Goal: Task Accomplishment & Management: Use online tool/utility

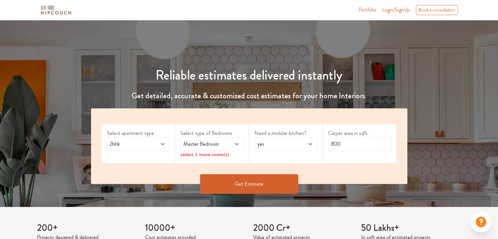
scroll to position [33, 0]
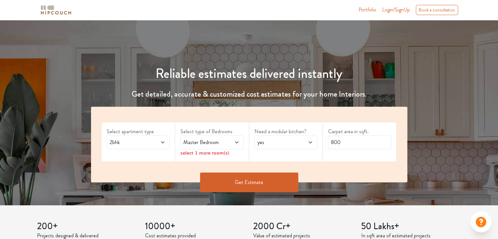
click at [239, 141] on icon at bounding box center [236, 142] width 5 height 5
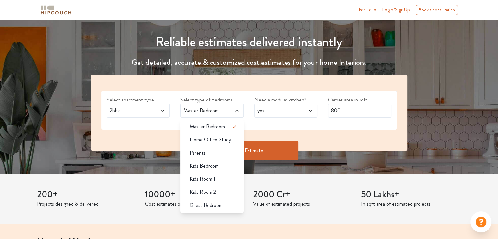
scroll to position [66, 0]
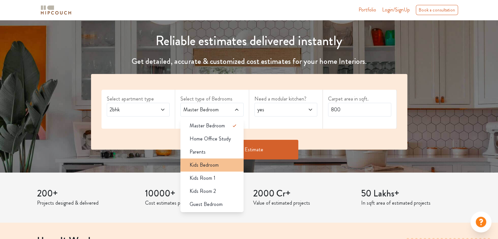
click at [234, 165] on div "Kids Bedroom" at bounding box center [214, 165] width 59 height 8
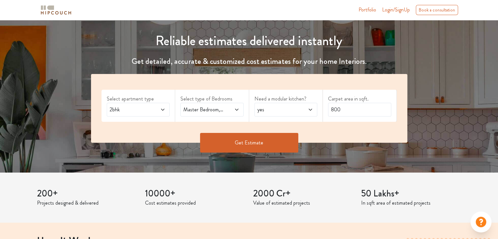
click at [287, 111] on span "yes" at bounding box center [277, 110] width 43 height 8
click at [362, 110] on input "800" at bounding box center [359, 110] width 63 height 14
click at [355, 111] on input "800" at bounding box center [359, 110] width 63 height 14
type input "8"
type input "1638"
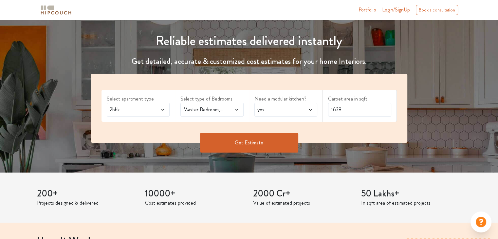
click at [264, 140] on button "Get Estimate" at bounding box center [249, 143] width 98 height 20
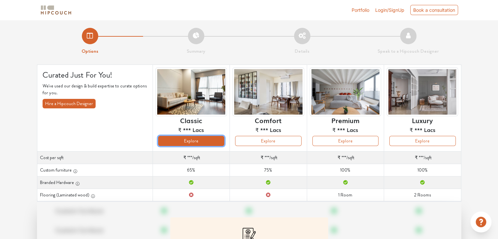
click at [208, 144] on button "Explore" at bounding box center [191, 141] width 66 height 10
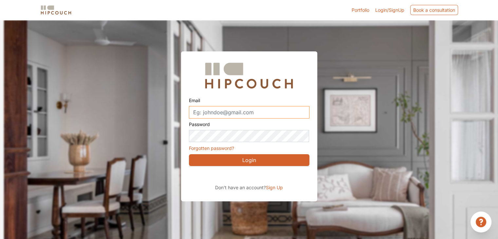
click at [265, 115] on input "Email" at bounding box center [249, 112] width 121 height 12
type input "sonamsinghkushwah@gmail.com"
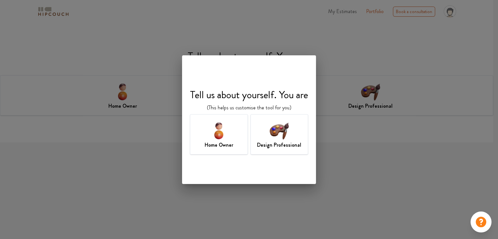
click at [362, 45] on div "Tell us about yourself. You are (This helps us customise the tool for you) Home…" at bounding box center [249, 119] width 498 height 239
click at [288, 141] on h7 "Design Professional" at bounding box center [279, 145] width 44 height 8
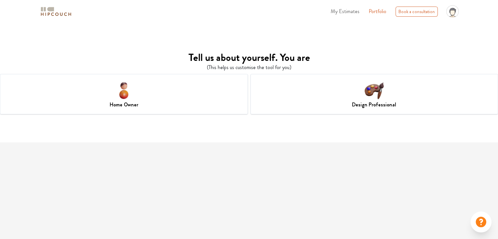
click at [383, 102] on h7 "Design Professional" at bounding box center [374, 105] width 44 height 8
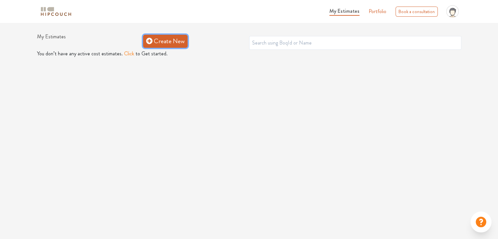
click at [170, 42] on link "Create New" at bounding box center [165, 41] width 45 height 13
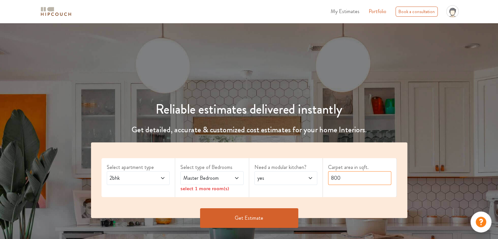
click at [378, 181] on input "800" at bounding box center [359, 178] width 63 height 14
type input "8"
type input "1638"
click at [248, 221] on button "Get Estimate" at bounding box center [249, 218] width 98 height 20
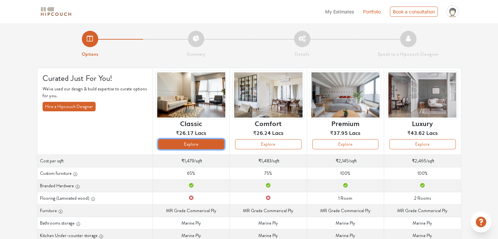
click at [202, 144] on button "Explore" at bounding box center [191, 144] width 66 height 10
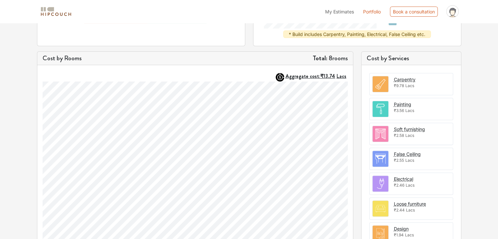
scroll to position [164, 0]
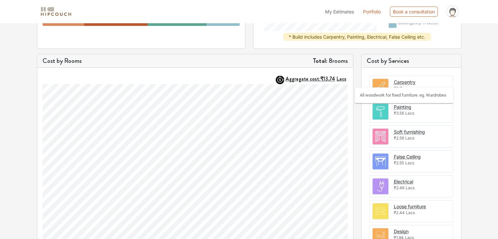
click at [414, 84] on div "Carpentry" at bounding box center [405, 82] width 22 height 7
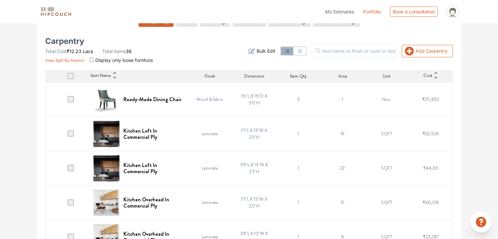
scroll to position [131, 0]
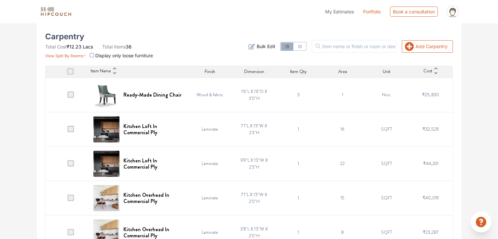
click at [74, 93] on span at bounding box center [71, 94] width 7 height 7
click at [68, 96] on input "checkbox" at bounding box center [68, 96] width 0 height 0
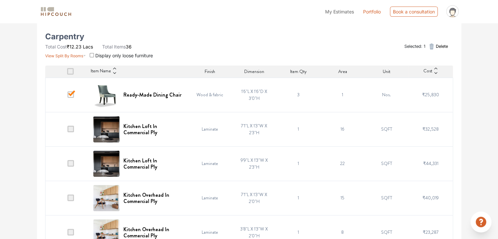
click at [298, 94] on td "3" at bounding box center [299, 95] width 44 height 34
click at [296, 95] on td "3" at bounding box center [299, 95] width 44 height 34
click at [295, 95] on td "3" at bounding box center [299, 95] width 44 height 34
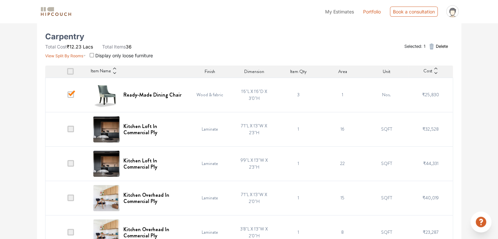
click at [295, 95] on td "3" at bounding box center [299, 95] width 44 height 34
click at [386, 95] on td "Nos." at bounding box center [387, 95] width 44 height 34
click at [425, 45] on button "Delete" at bounding box center [437, 46] width 25 height 13
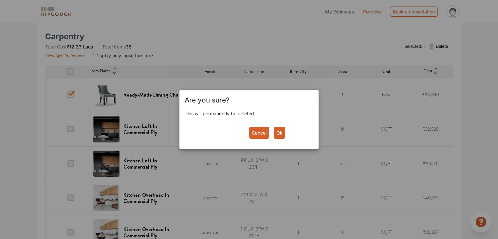
click at [263, 133] on button "Cancel" at bounding box center [259, 133] width 20 height 12
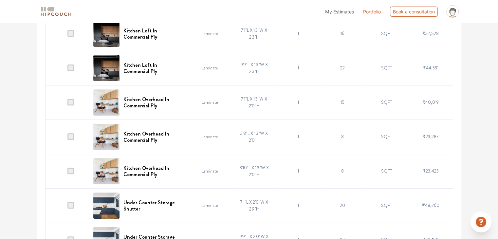
scroll to position [229, 0]
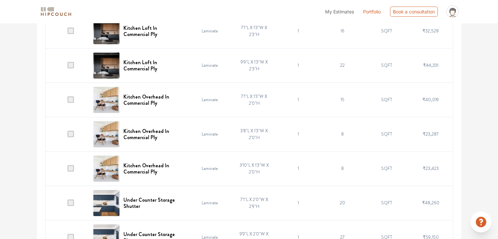
click at [72, 100] on span at bounding box center [71, 99] width 7 height 7
click at [68, 101] on input "checkbox" at bounding box center [68, 101] width 0 height 0
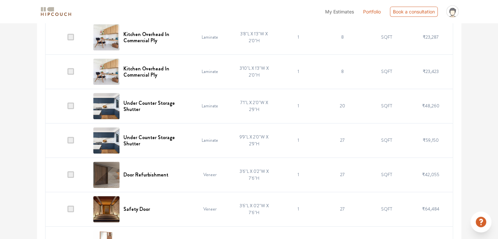
scroll to position [328, 0]
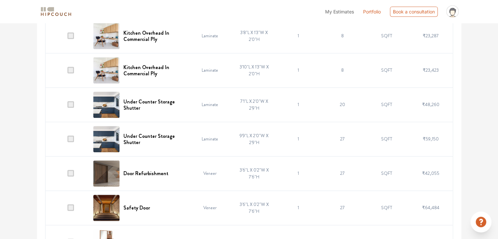
click at [71, 105] on span at bounding box center [71, 104] width 7 height 7
click at [68, 106] on input "checkbox" at bounding box center [68, 106] width 0 height 0
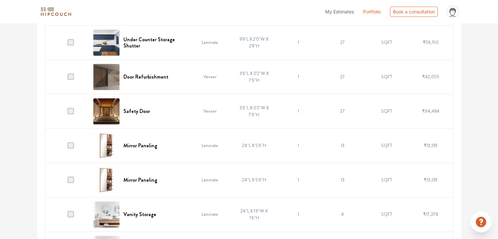
scroll to position [426, 0]
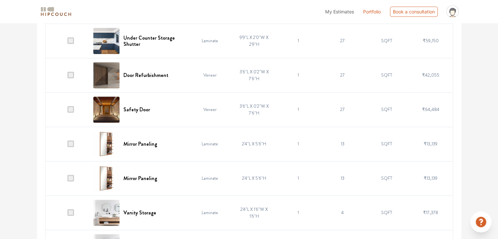
click at [69, 109] on span at bounding box center [71, 109] width 7 height 7
click at [68, 111] on input "checkbox" at bounding box center [68, 111] width 0 height 0
click at [72, 75] on span at bounding box center [71, 75] width 7 height 7
click at [68, 77] on input "checkbox" at bounding box center [68, 77] width 0 height 0
click at [71, 143] on span at bounding box center [71, 144] width 7 height 7
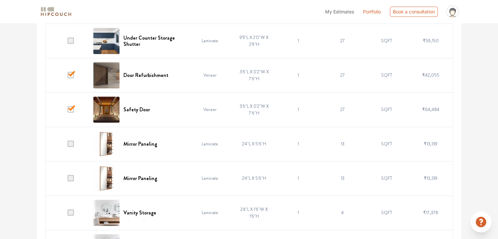
click at [68, 146] on input "checkbox" at bounding box center [68, 146] width 0 height 0
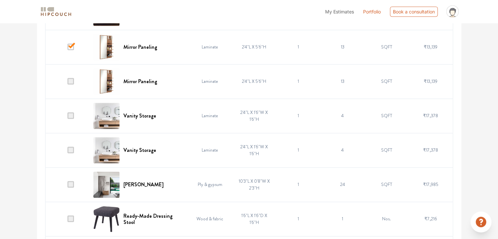
scroll to position [524, 0]
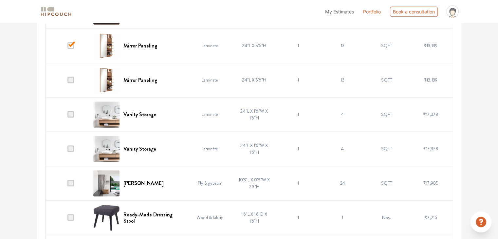
click at [70, 113] on span at bounding box center [71, 114] width 7 height 7
click at [68, 116] on input "checkbox" at bounding box center [68, 116] width 0 height 0
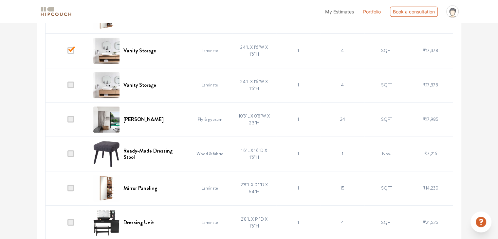
scroll to position [590, 0]
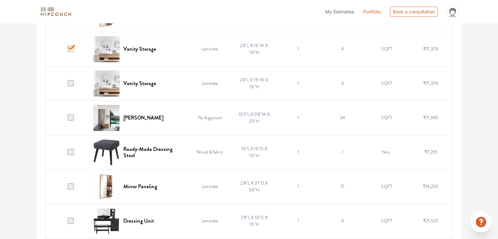
click at [69, 117] on span at bounding box center [71, 117] width 7 height 7
click at [68, 119] on input "checkbox" at bounding box center [68, 119] width 0 height 0
click at [71, 152] on span at bounding box center [71, 152] width 7 height 7
click at [68, 154] on input "checkbox" at bounding box center [68, 154] width 0 height 0
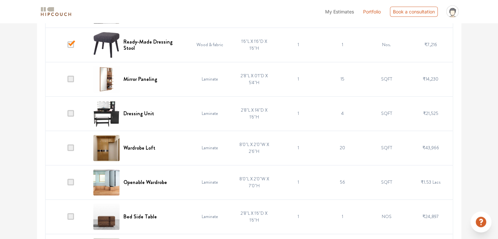
scroll to position [721, 0]
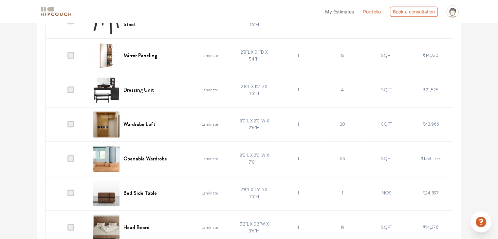
click at [71, 89] on span at bounding box center [71, 90] width 7 height 7
click at [68, 91] on input "checkbox" at bounding box center [68, 91] width 0 height 0
click at [71, 124] on span at bounding box center [71, 124] width 7 height 7
click at [68, 126] on input "checkbox" at bounding box center [68, 126] width 0 height 0
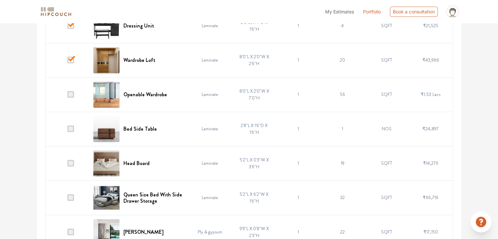
scroll to position [787, 0]
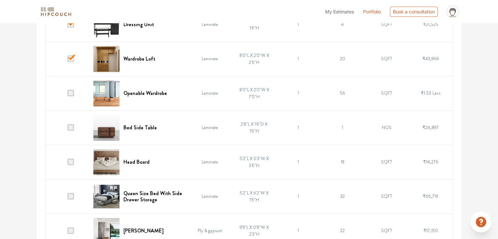
click at [71, 126] on span at bounding box center [71, 127] width 7 height 7
click at [68, 129] on input "checkbox" at bounding box center [68, 129] width 0 height 0
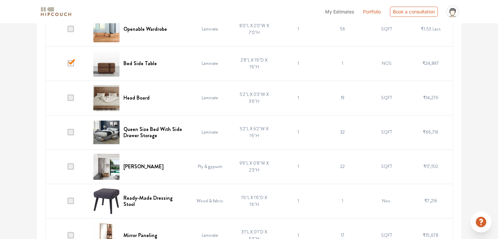
scroll to position [852, 0]
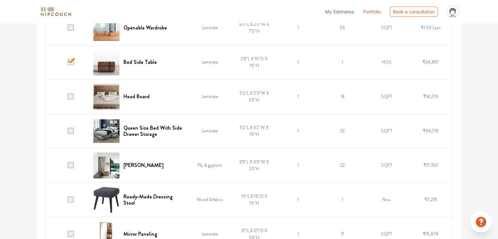
click at [71, 130] on span at bounding box center [71, 130] width 7 height 7
click at [68, 132] on input "checkbox" at bounding box center [68, 132] width 0 height 0
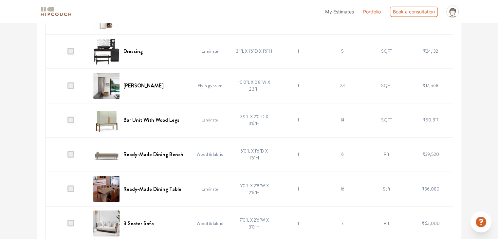
scroll to position [1147, 0]
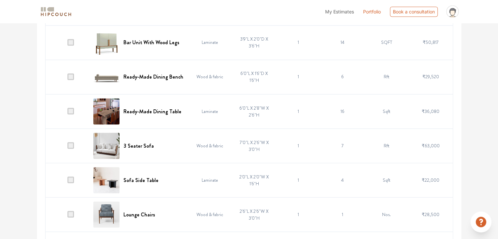
click at [72, 109] on span at bounding box center [71, 111] width 7 height 7
click at [68, 113] on input "checkbox" at bounding box center [68, 113] width 0 height 0
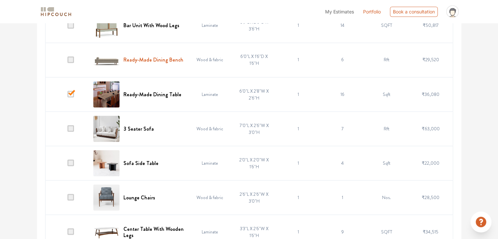
scroll to position [1211, 0]
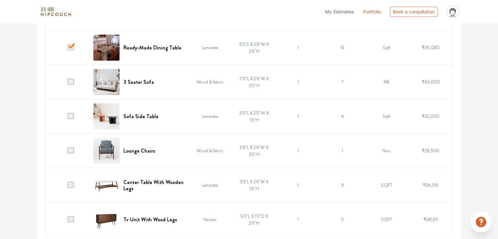
click at [67, 79] on td at bounding box center [67, 82] width 44 height 34
click at [71, 80] on span at bounding box center [71, 81] width 7 height 7
click at [68, 83] on input "checkbox" at bounding box center [68, 83] width 0 height 0
click at [70, 113] on span at bounding box center [71, 116] width 7 height 7
click at [68, 118] on input "checkbox" at bounding box center [68, 118] width 0 height 0
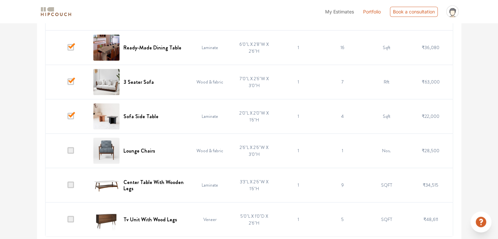
click at [70, 184] on span at bounding box center [71, 185] width 7 height 7
click at [68, 186] on input "checkbox" at bounding box center [68, 186] width 0 height 0
click at [70, 218] on span at bounding box center [71, 219] width 7 height 7
click at [68, 221] on input "checkbox" at bounding box center [68, 221] width 0 height 0
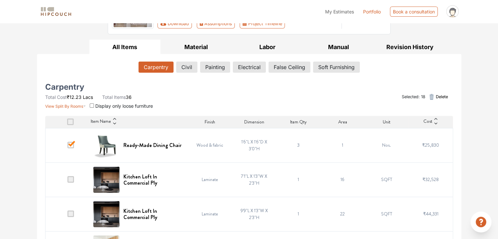
scroll to position [0, 0]
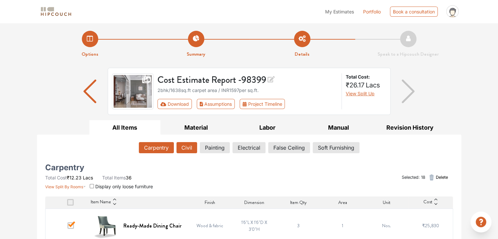
click at [193, 147] on button "Civil" at bounding box center [187, 147] width 21 height 11
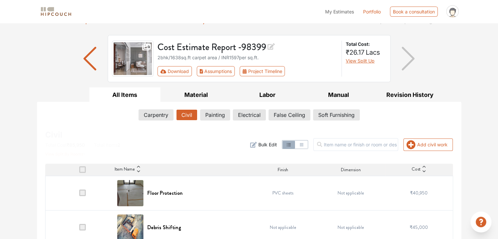
scroll to position [43, 0]
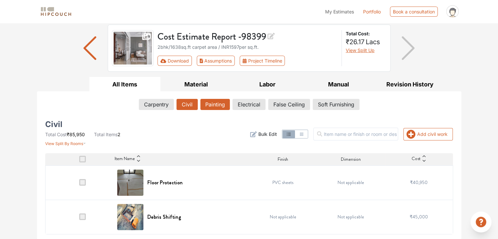
click at [216, 104] on button "Painting" at bounding box center [215, 104] width 29 height 11
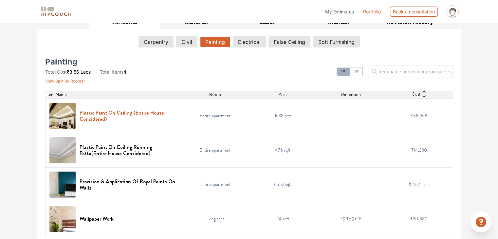
scroll to position [107, 0]
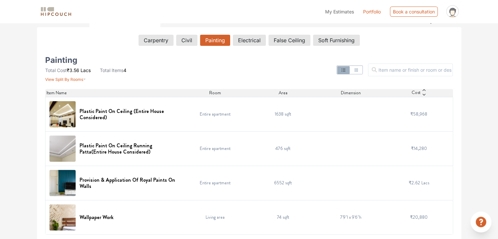
click at [48, 145] on td "Plastic Paint On Ceiling Running Patta(Entire House Considered)" at bounding box center [113, 148] width 136 height 34
click at [58, 117] on img at bounding box center [62, 114] width 26 height 26
click at [62, 222] on img at bounding box center [62, 217] width 26 height 26
click at [68, 187] on img at bounding box center [62, 183] width 26 height 26
click at [255, 40] on button "Electrical" at bounding box center [249, 40] width 32 height 11
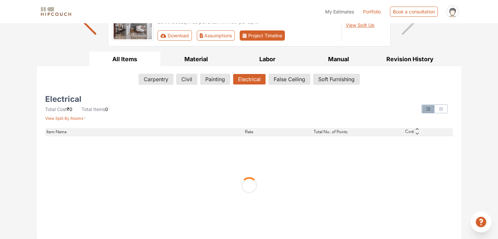
scroll to position [5, 0]
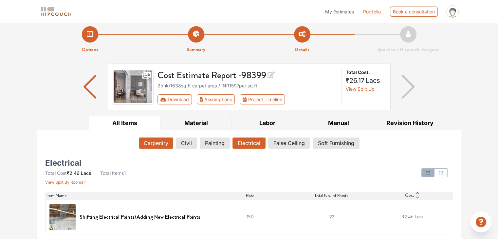
drag, startPoint x: 203, startPoint y: 127, endPoint x: 160, endPoint y: 139, distance: 44.5
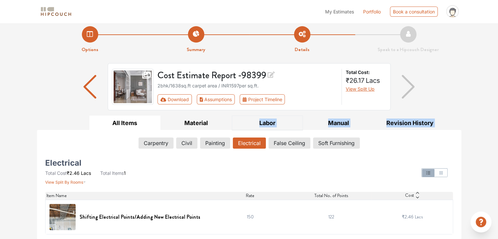
click at [255, 125] on div "All Items Material Labor Manual Revision History Carpentry Civil Painting Elect…" at bounding box center [249, 178] width 433 height 124
drag, startPoint x: 289, startPoint y: 127, endPoint x: 283, endPoint y: 129, distance: 5.7
drag, startPoint x: 283, startPoint y: 129, endPoint x: 254, endPoint y: 191, distance: 68.6
click at [232, 116] on button "Labor" at bounding box center [267, 123] width 71 height 15
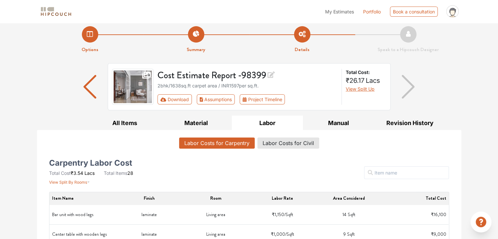
click at [458, 80] on div "Cost Estimate Report - 98399 2bhk / 1638 sq.ft carpet area / INR 1597 per sq.ft…" at bounding box center [249, 89] width 425 height 52
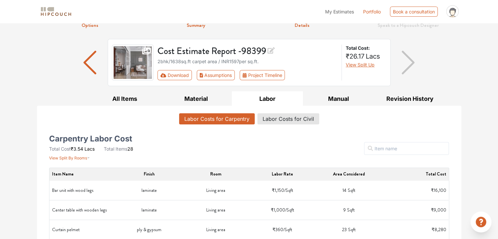
scroll to position [0, 0]
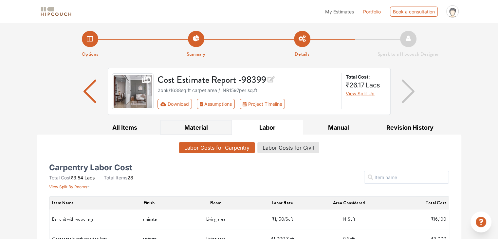
click at [197, 130] on button "Material" at bounding box center [196, 127] width 71 height 15
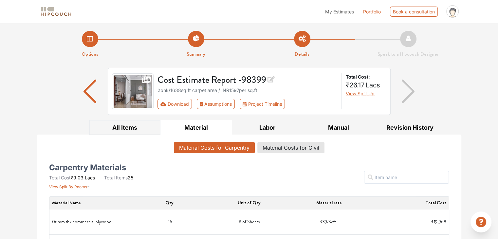
click at [127, 129] on button "All Items" at bounding box center [124, 127] width 71 height 15
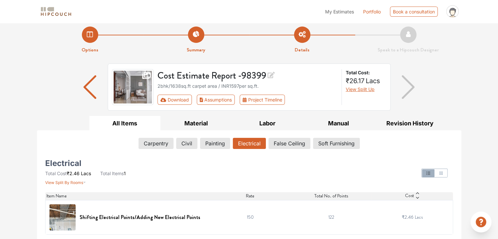
scroll to position [5, 0]
click at [212, 226] on td "150" at bounding box center [250, 217] width 81 height 34
click at [286, 144] on button "False Ceiling" at bounding box center [289, 143] width 41 height 11
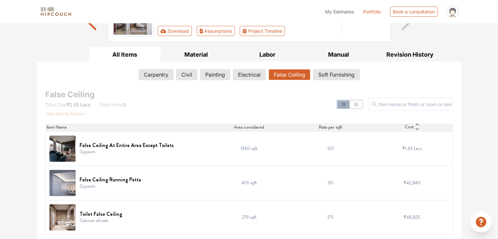
scroll to position [73, 0]
click at [64, 186] on img at bounding box center [62, 183] width 26 height 26
click at [54, 223] on img at bounding box center [62, 217] width 26 height 26
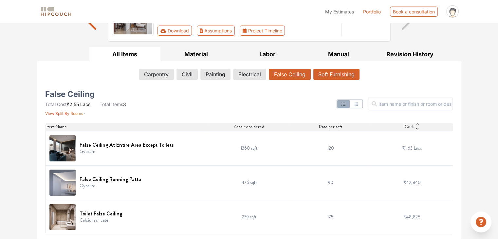
click at [338, 75] on button "Soft Furnishing" at bounding box center [337, 74] width 46 height 11
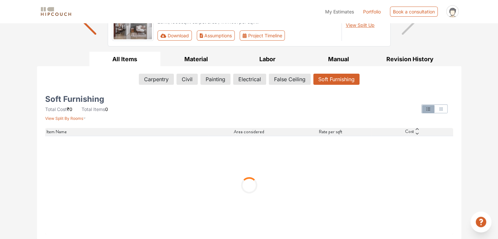
scroll to position [5, 0]
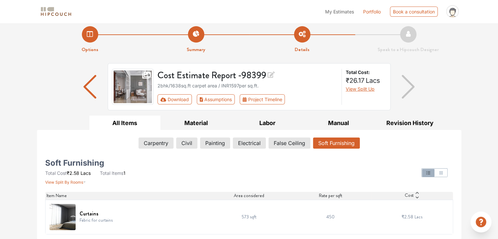
click at [69, 224] on img at bounding box center [62, 217] width 26 height 26
click at [404, 124] on button "Revision History" at bounding box center [410, 123] width 71 height 15
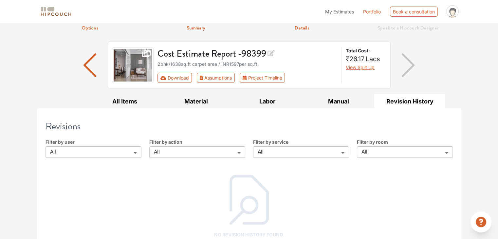
scroll to position [35, 0]
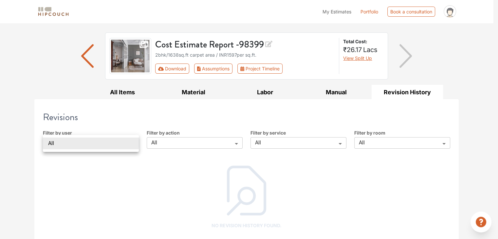
click at [106, 147] on body "My Estimates Portfolio Book a consultation profile pic Upload Boq Logout Option…" at bounding box center [249, 84] width 498 height 239
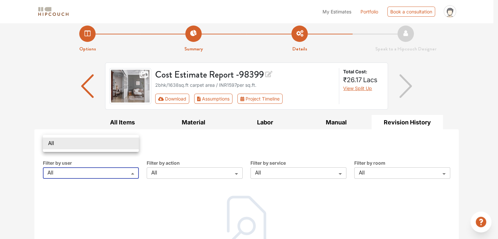
scroll to position [0, 0]
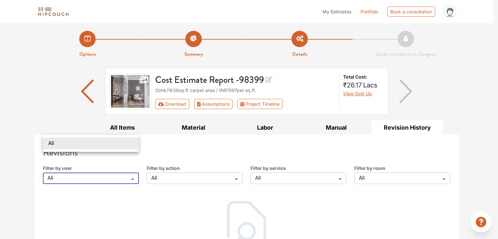
click at [360, 93] on div at bounding box center [249, 119] width 498 height 239
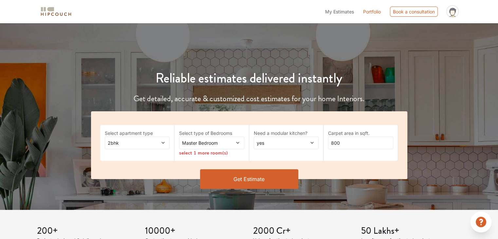
scroll to position [33, 0]
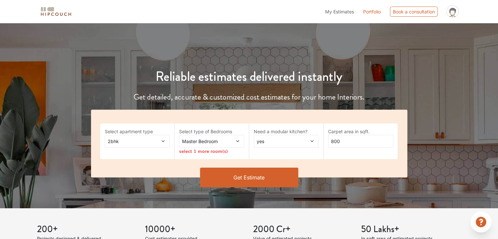
click at [234, 182] on button "Get Estimate" at bounding box center [249, 178] width 98 height 20
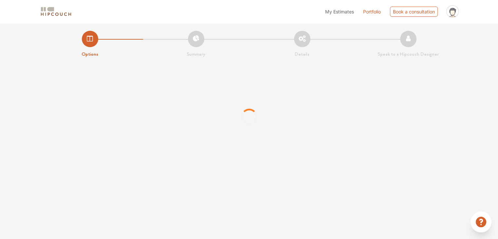
click at [371, 14] on link "Portfolio" at bounding box center [372, 11] width 18 height 7
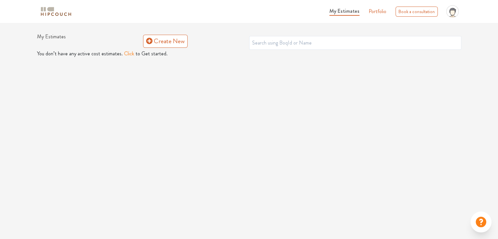
click at [74, 15] on div "My Estimates Portfolio Book a consultation profile pic Upload Boq Logout" at bounding box center [249, 12] width 433 height 18
click at [70, 14] on img at bounding box center [56, 11] width 33 height 11
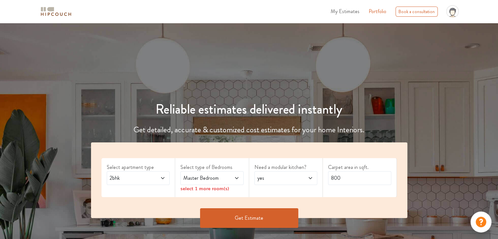
click at [70, 14] on img at bounding box center [56, 11] width 33 height 11
